Goal: Task Accomplishment & Management: Manage account settings

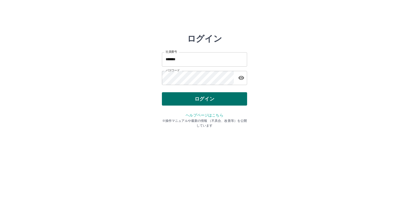
click at [190, 96] on button "ログイン" at bounding box center [204, 98] width 85 height 13
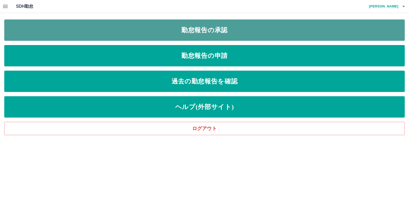
click at [193, 29] on link "勤怠報告の承認" at bounding box center [204, 29] width 400 height 21
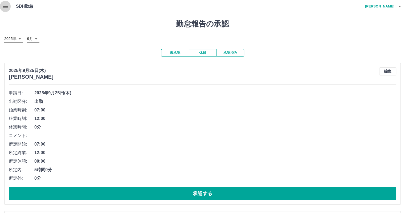
click at [2, 3] on icon "button" at bounding box center [5, 6] width 6 height 6
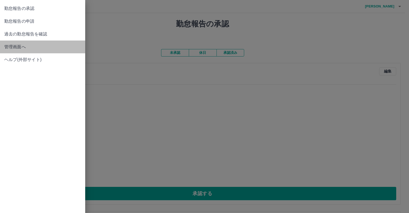
click at [34, 48] on span "管理画面へ" at bounding box center [42, 47] width 77 height 6
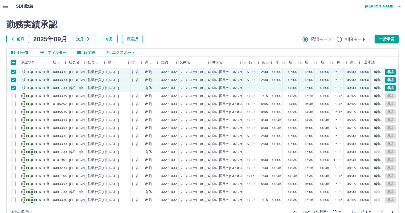
click at [387, 39] on button "一括承認" at bounding box center [387, 39] width 24 height 8
